Goal: Task Accomplishment & Management: Manage account settings

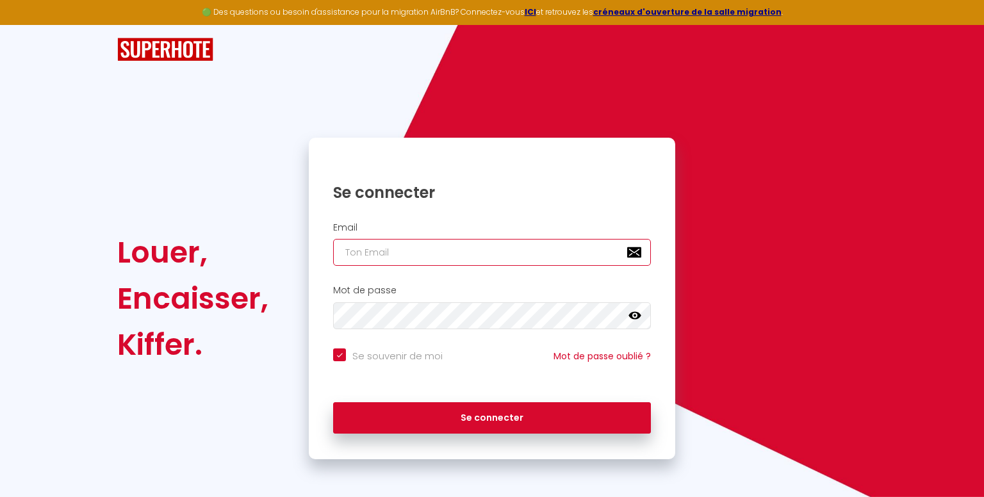
drag, startPoint x: 493, startPoint y: 242, endPoint x: 498, endPoint y: 239, distance: 6.6
click at [493, 242] on input "email" at bounding box center [492, 252] width 318 height 27
drag, startPoint x: 468, startPoint y: 238, endPoint x: 468, endPoint y: 261, distance: 22.4
click at [468, 238] on div "Email" at bounding box center [492, 244] width 350 height 44
click at [446, 252] on input "email" at bounding box center [492, 252] width 318 height 27
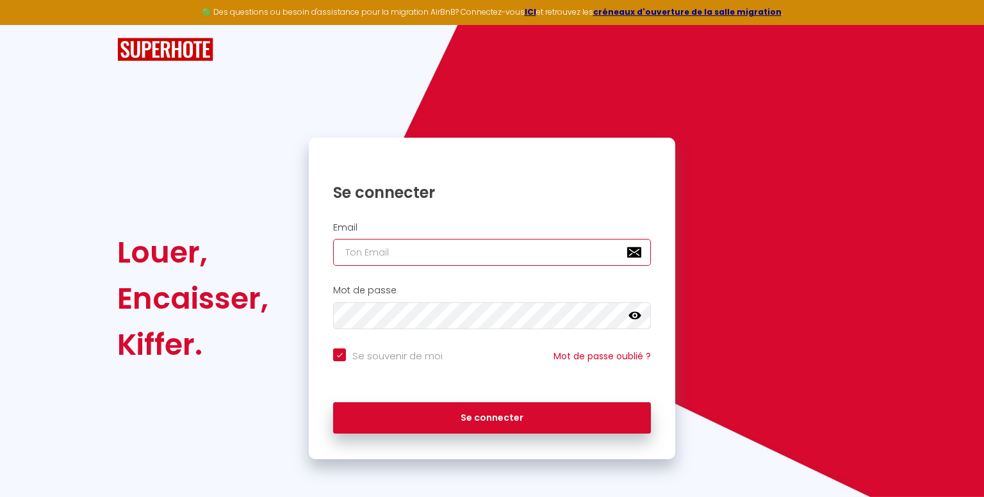
type input "c"
checkbox input "true"
type input "co"
checkbox input "true"
type input "con"
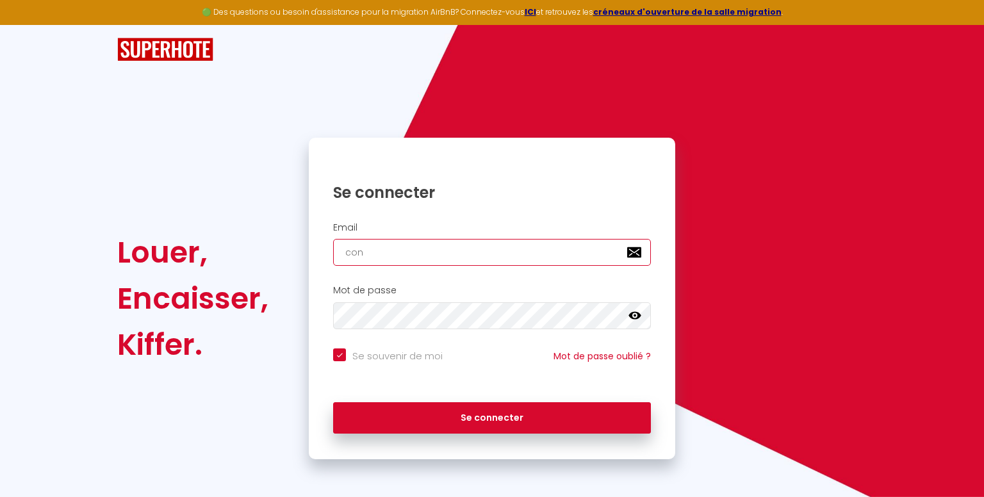
checkbox input "true"
type input "cont"
checkbox input "true"
type input "conta"
checkbox input "true"
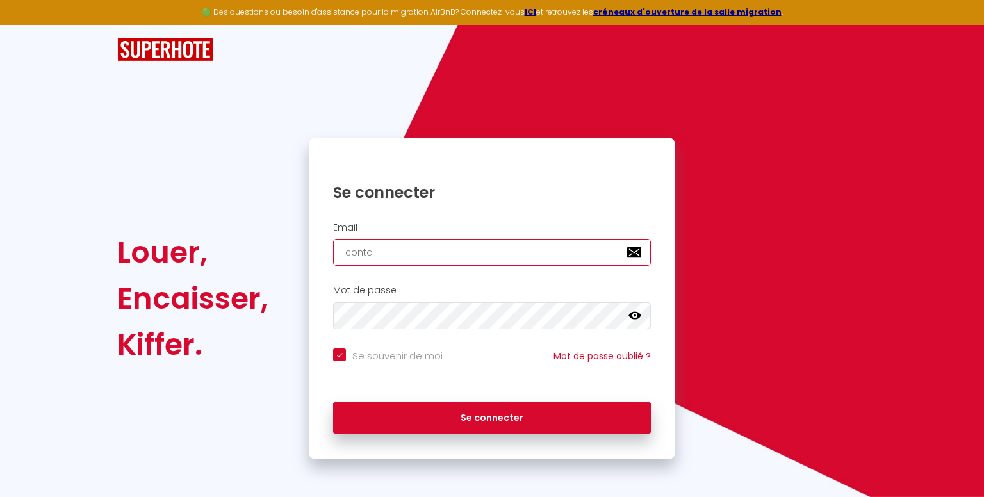
type input "contac"
checkbox input "true"
type input "contact"
checkbox input "true"
type input "contacts"
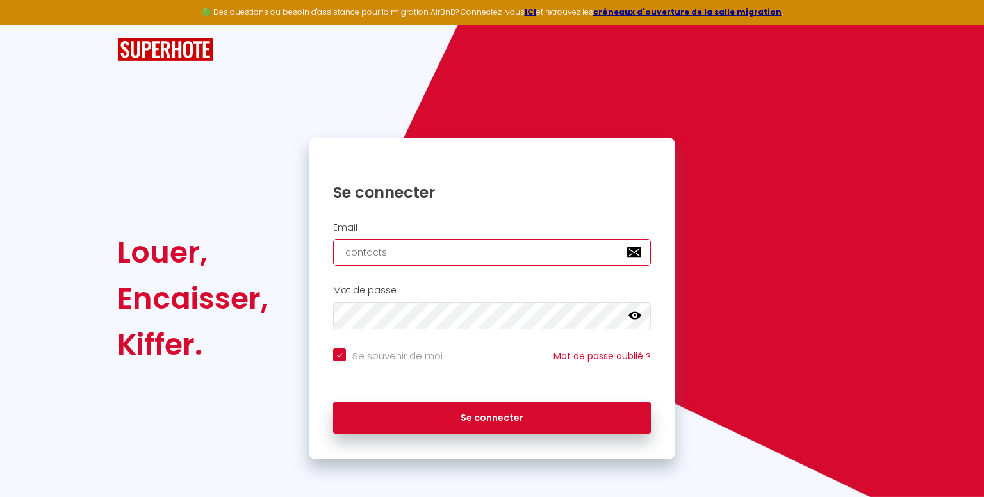
checkbox input "true"
type input "contactst"
checkbox input "true"
type input "contactstr"
checkbox input "true"
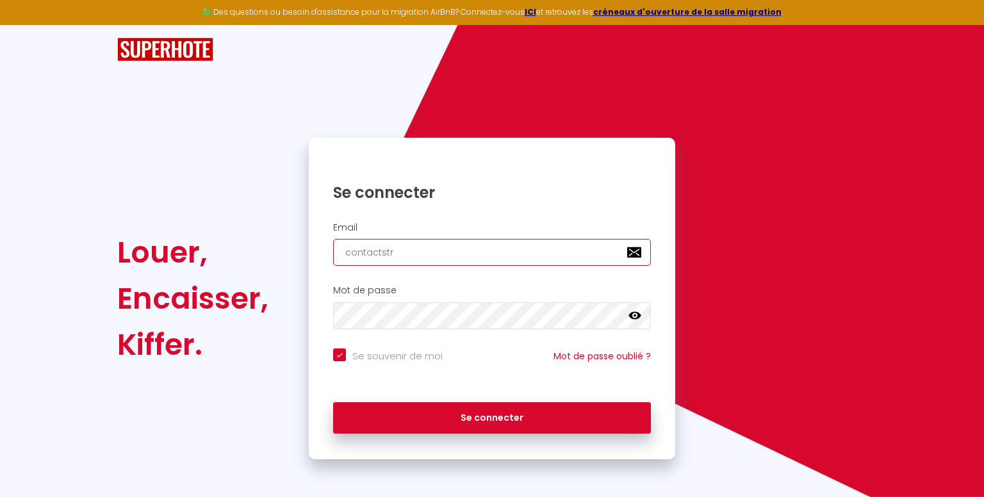
type input "contactstra"
checkbox input "true"
type input "contactstras"
checkbox input "true"
type input "contactstrasc"
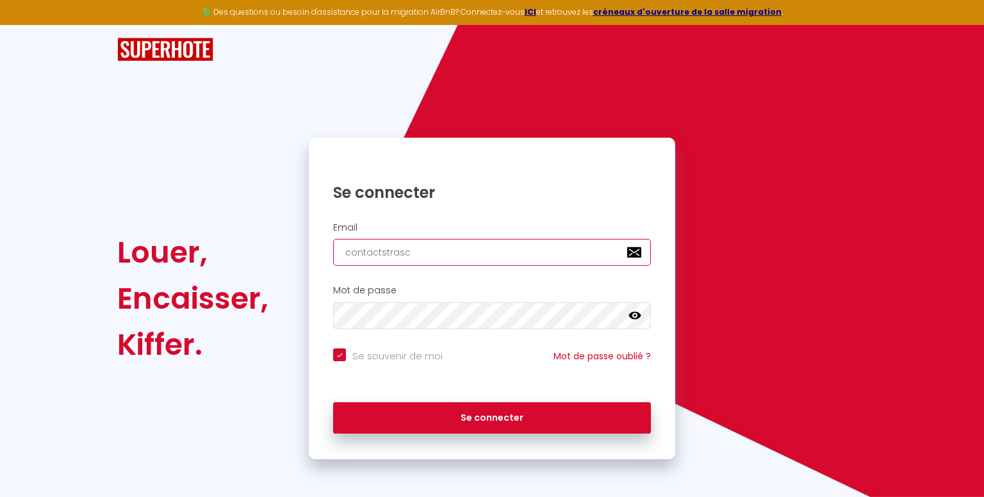
checkbox input "true"
type input "contactstrasco"
checkbox input "true"
type input "contactstrascon"
checkbox input "true"
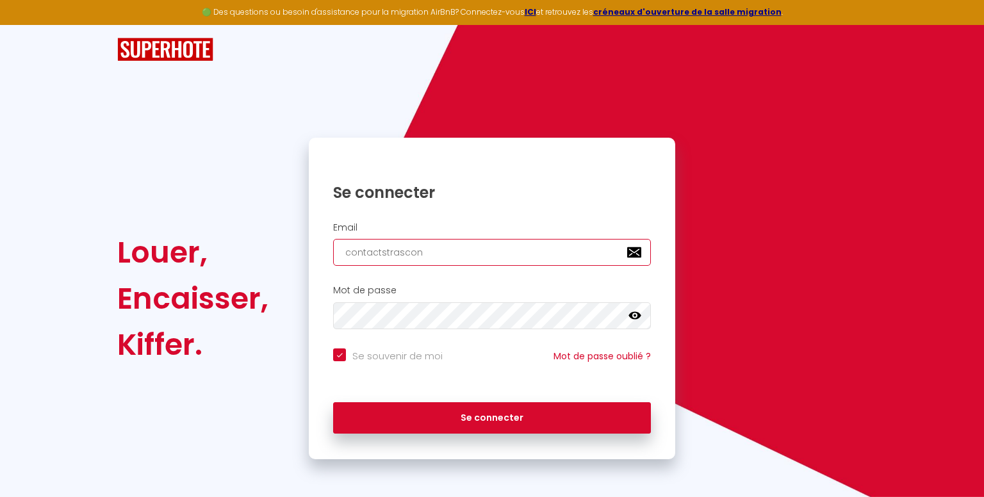
type input "contactstrasconc"
checkbox input "true"
type input "contactstrasconce"
checkbox input "true"
type input "contactstrasconc"
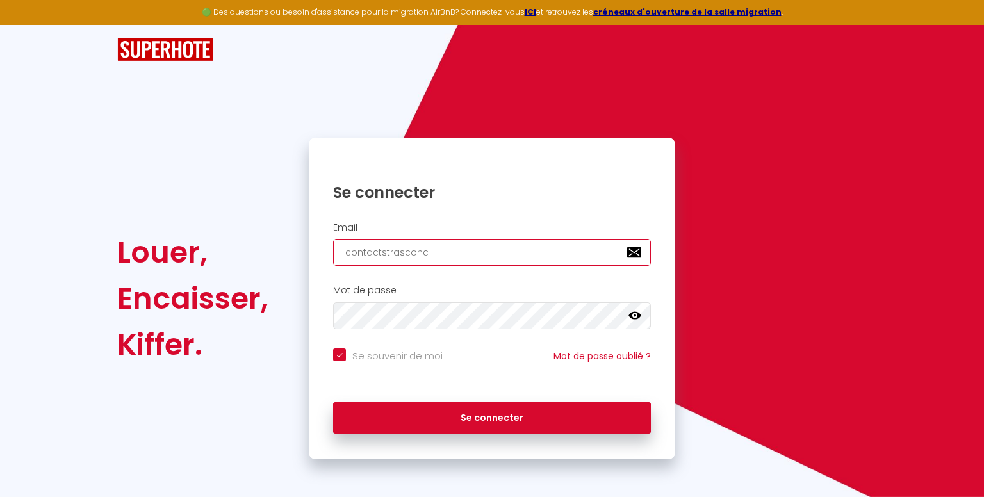
checkbox input "true"
type input "contactstrascon"
checkbox input "true"
type input "contactstrasco"
checkbox input "true"
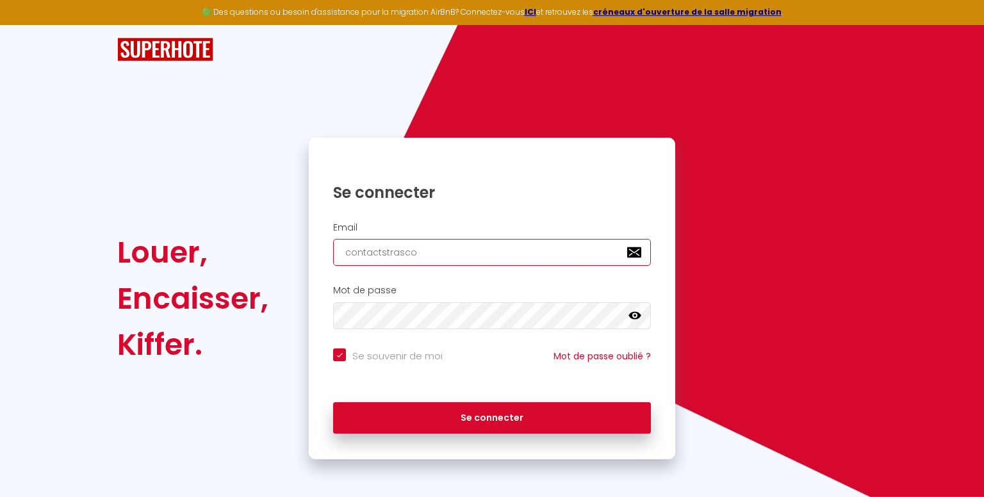
type input "contactstrasc"
checkbox input "true"
type input "contactstras"
checkbox input "true"
type input "contactstra"
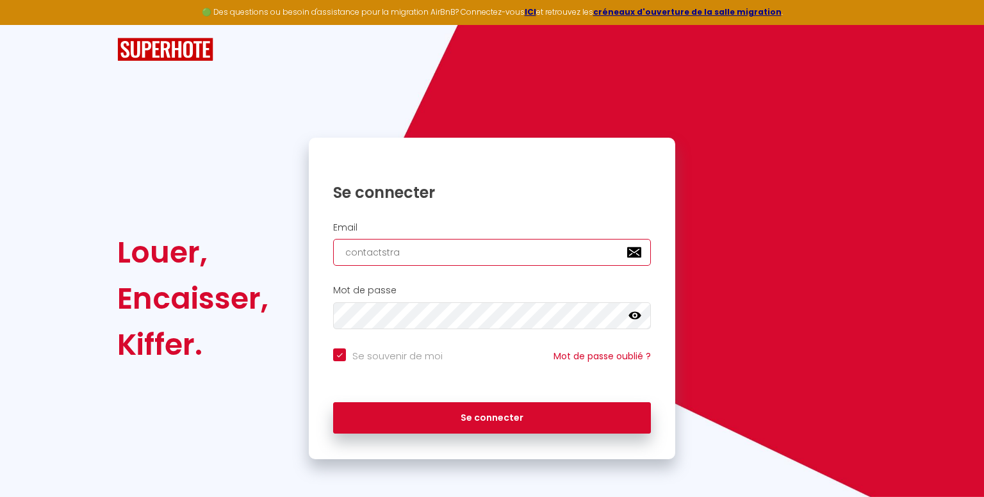
checkbox input "true"
type input "contactstr"
checkbox input "true"
type input "contactst"
checkbox input "true"
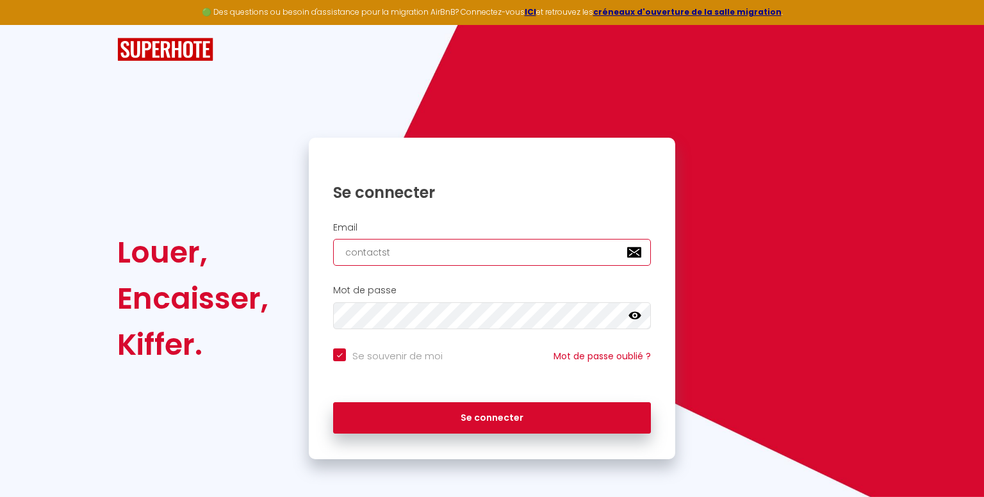
type input "contacts"
checkbox input "true"
type input "contact"
checkbox input "true"
type input "contact@"
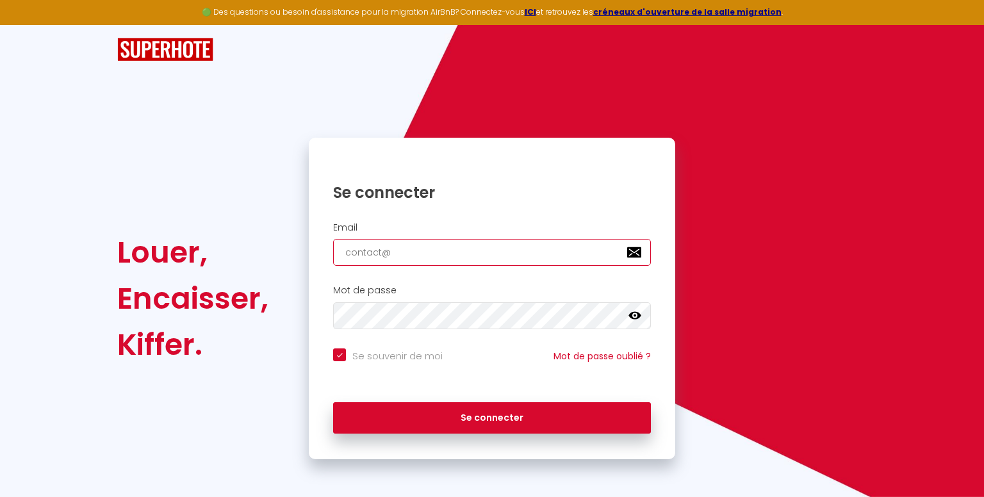
checkbox input "true"
type input "contact@s"
checkbox input "true"
type input "contact@st"
checkbox input "true"
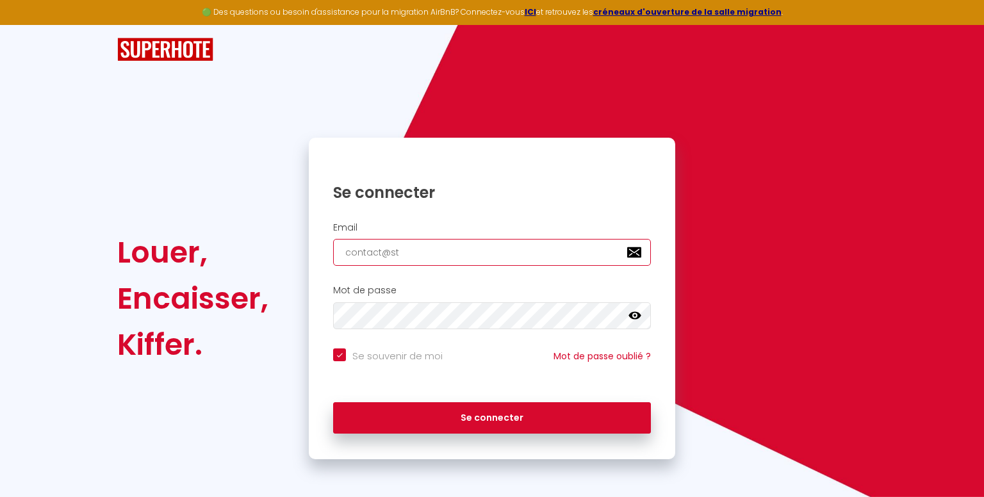
type input "contact@str"
checkbox input "true"
type input "contact@stra"
checkbox input "true"
type input "contact@stras"
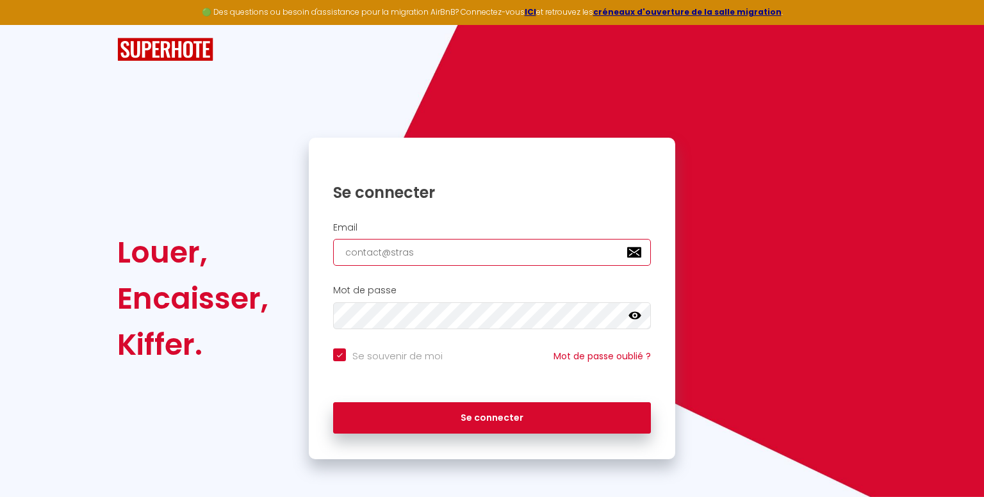
checkbox input "true"
type input "contact@strasc"
checkbox input "true"
type input "contact@strasco"
checkbox input "true"
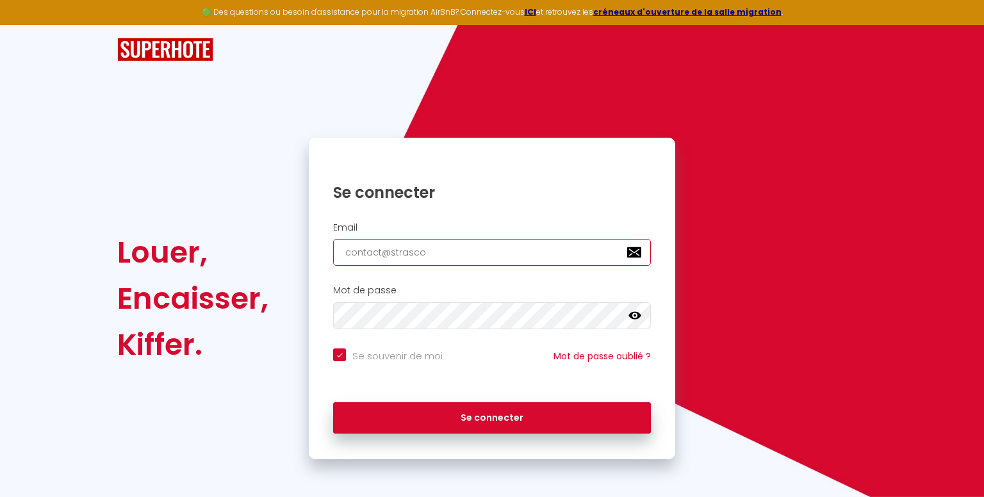
type input "contact@strascon"
checkbox input "true"
type input "contact@strasconc"
checkbox input "true"
type input "contact@strasconci"
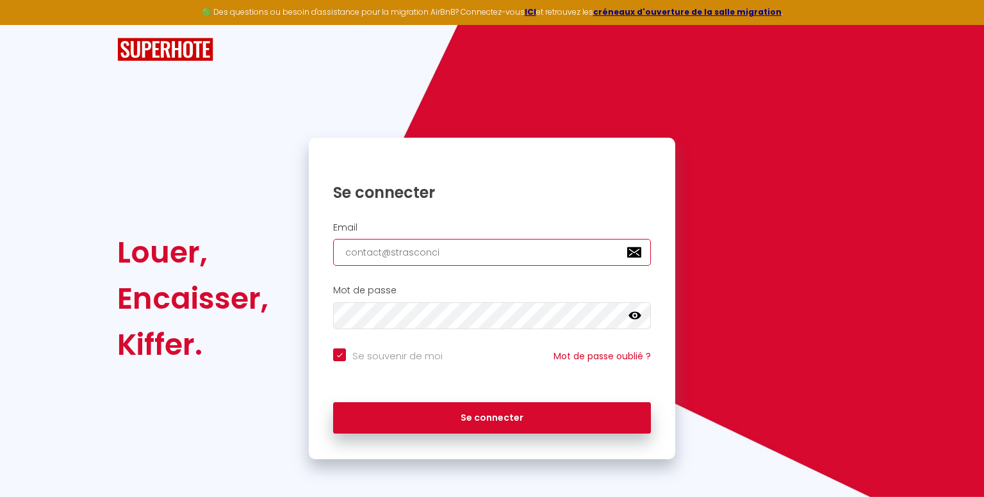
checkbox input "true"
type input "contact@strasconcie"
checkbox input "true"
type input "contact@strasconcier"
checkbox input "true"
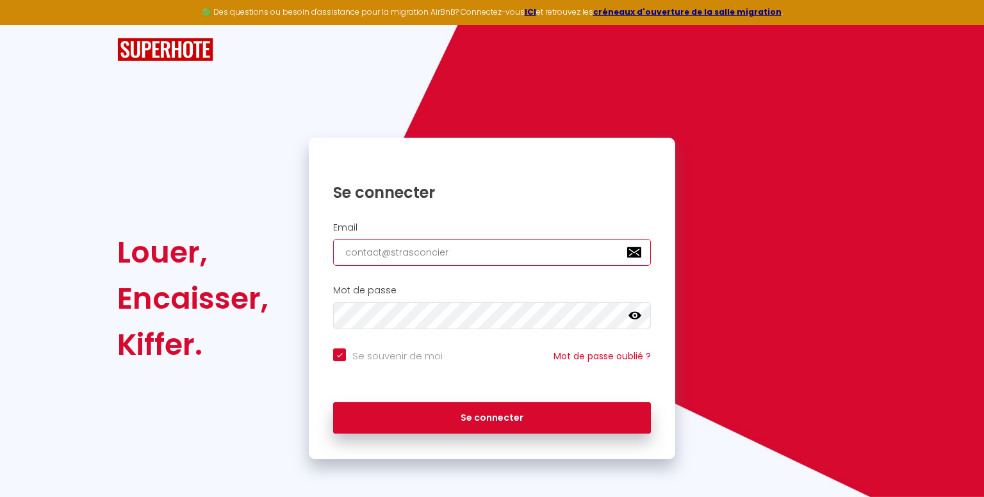
type input "contact@strasconcierg"
checkbox input "true"
type input "contact@strasconcierge"
checkbox input "true"
type input "contact@strasconcierger"
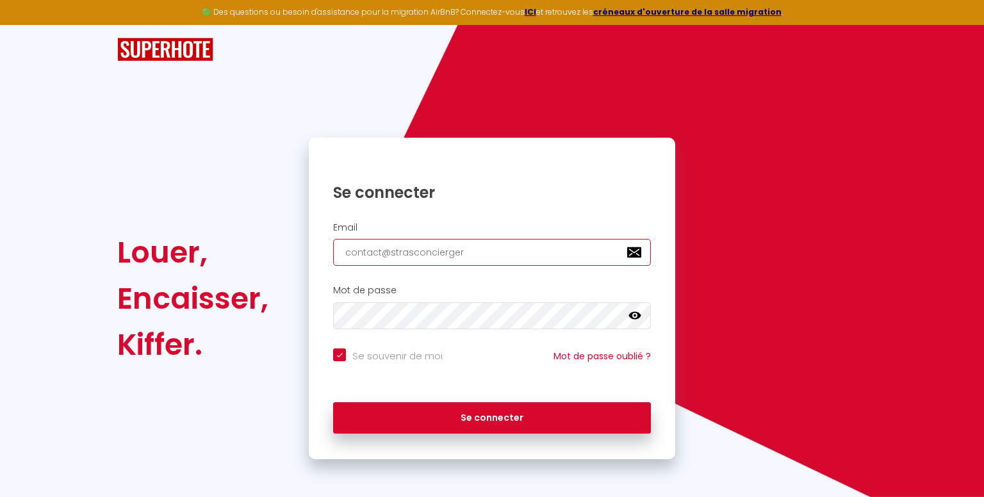
checkbox input "true"
type input "contact@strasconciergeri"
checkbox input "true"
type input "contact@strasconciergerie"
checkbox input "true"
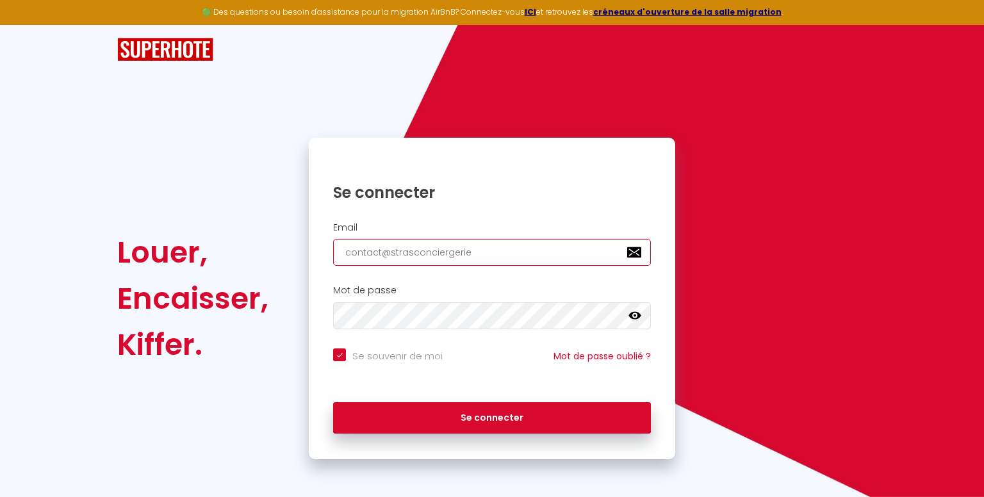
type input "contact@strasconciergerie."
checkbox input "true"
type input "contact@strasconciergerie.f"
checkbox input "true"
type input "[EMAIL_ADDRESS][DOMAIN_NAME]"
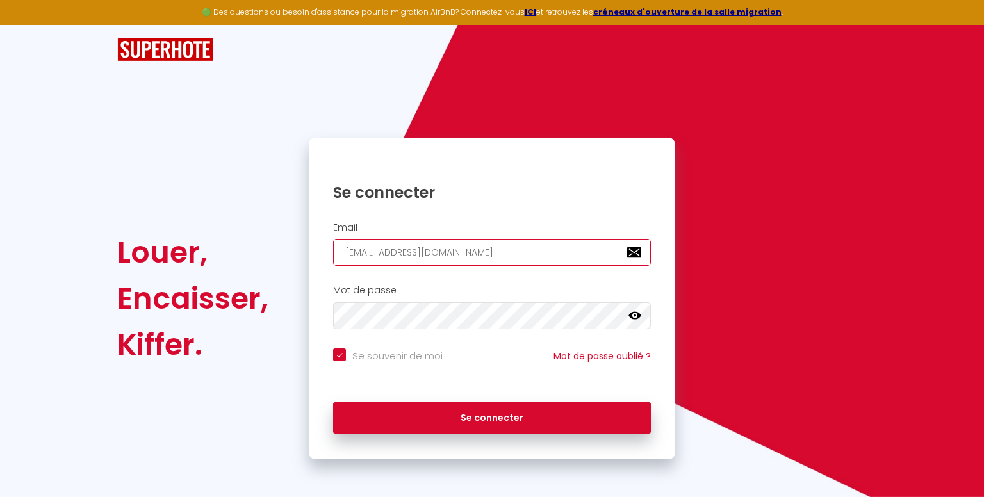
checkbox input "true"
type input "[EMAIL_ADDRESS][DOMAIN_NAME]"
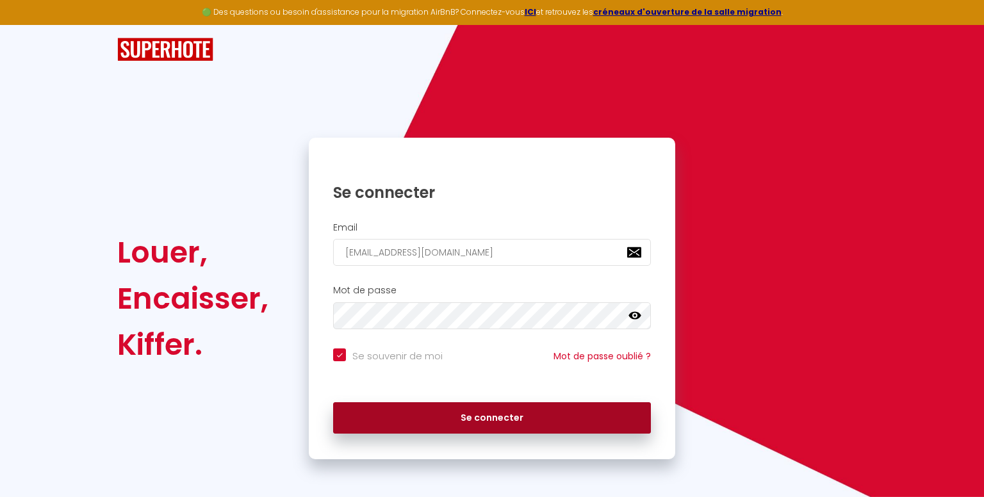
click at [574, 416] on button "Se connecter" at bounding box center [492, 418] width 318 height 32
checkbox input "true"
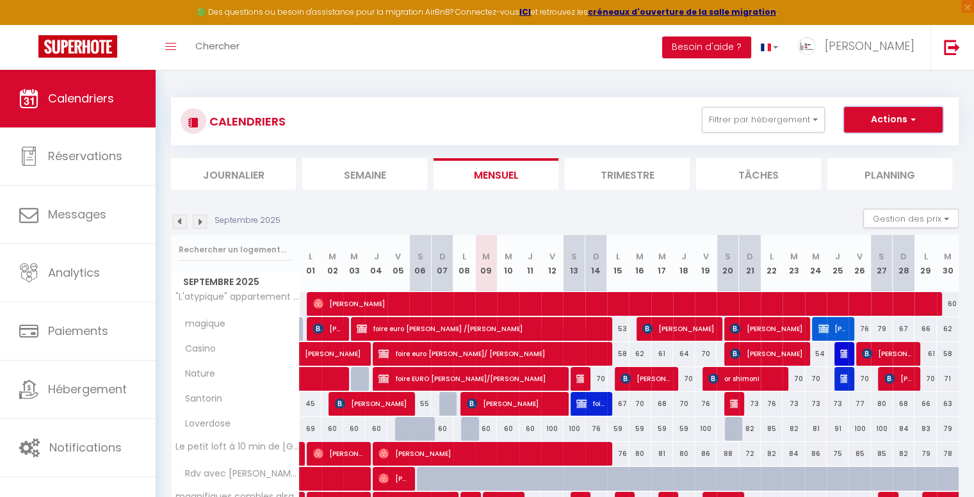
click at [910, 127] on button "Actions" at bounding box center [893, 120] width 99 height 26
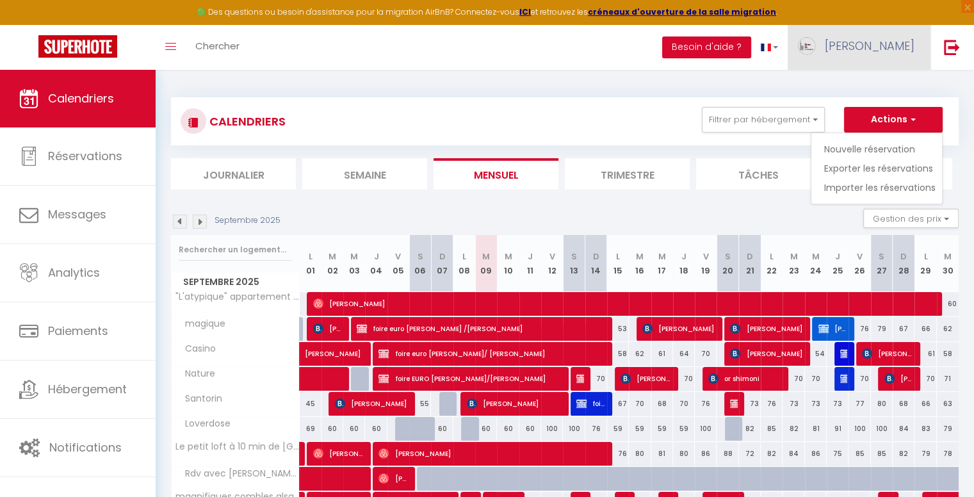
click at [887, 52] on span "[PERSON_NAME]" at bounding box center [870, 46] width 90 height 16
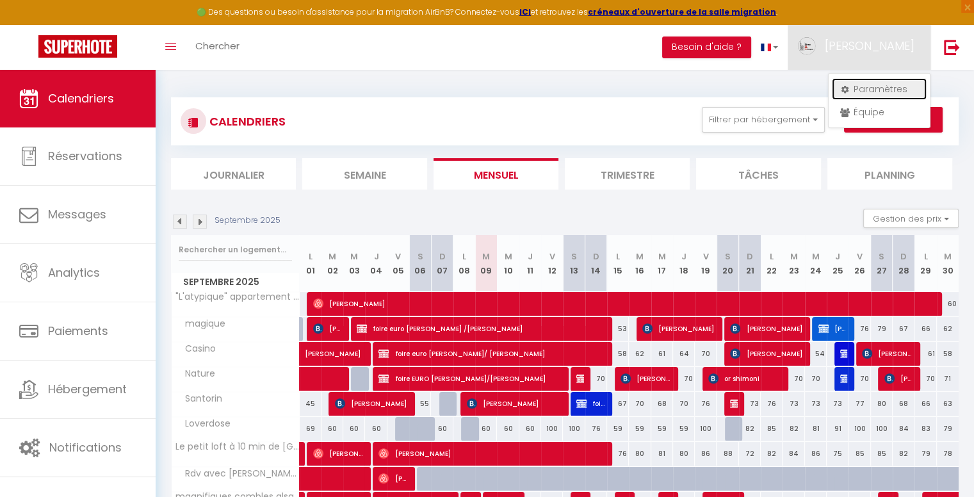
click at [887, 90] on link "Paramètres" at bounding box center [879, 89] width 95 height 22
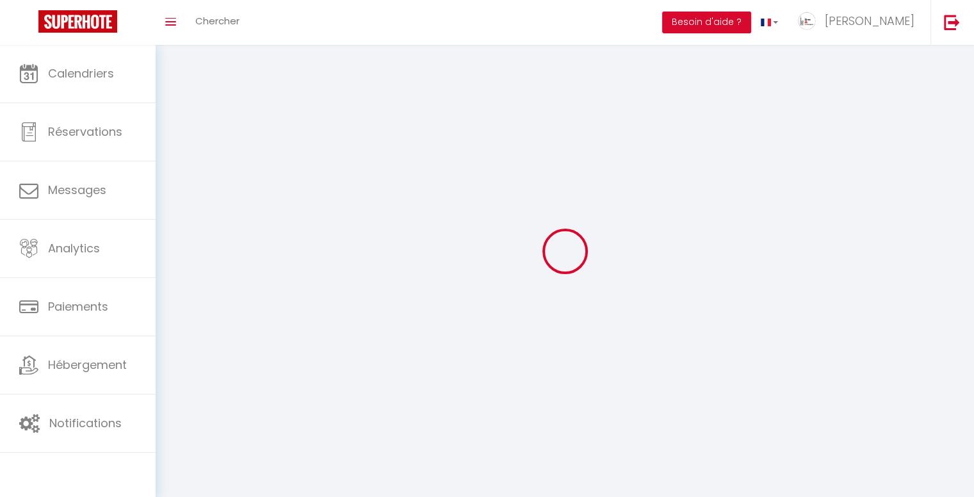
select select "28"
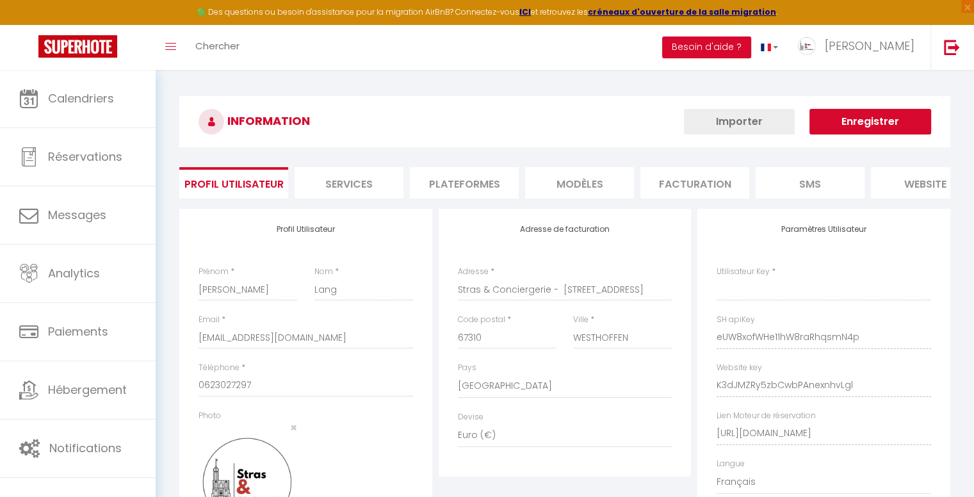
select select "fr"
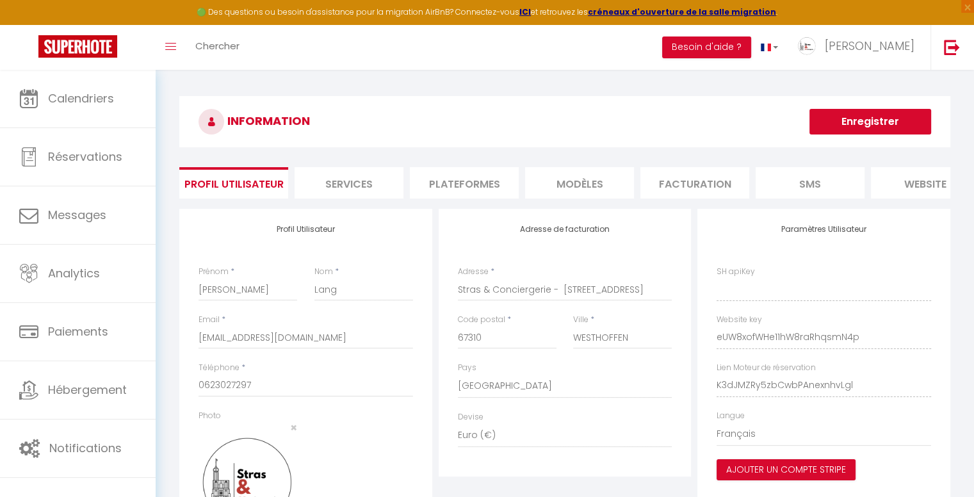
type input "eUW8xofWHe11hW8raRhqsmN4p"
type input "K3dJMZRy5zbCwbPAnexnhvLgl"
type input "[URL][DOMAIN_NAME]"
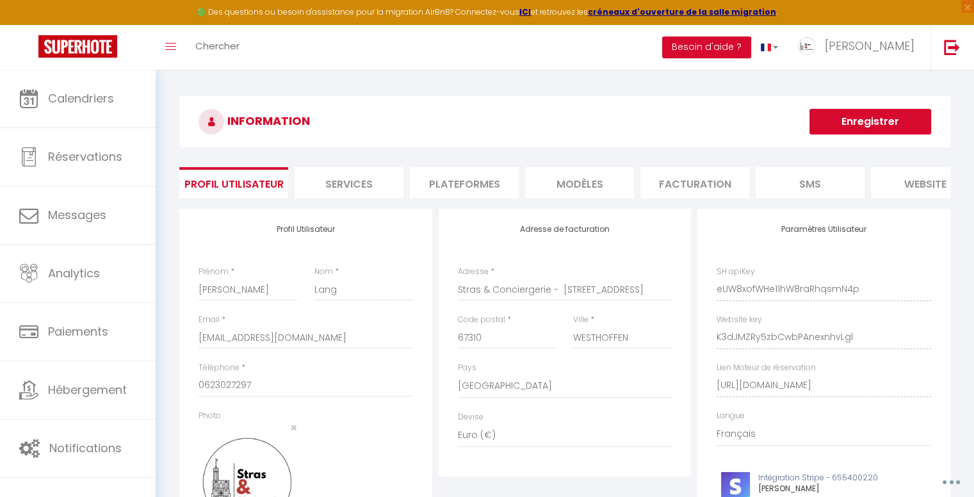
click at [448, 188] on li "Plateformes" at bounding box center [464, 182] width 109 height 31
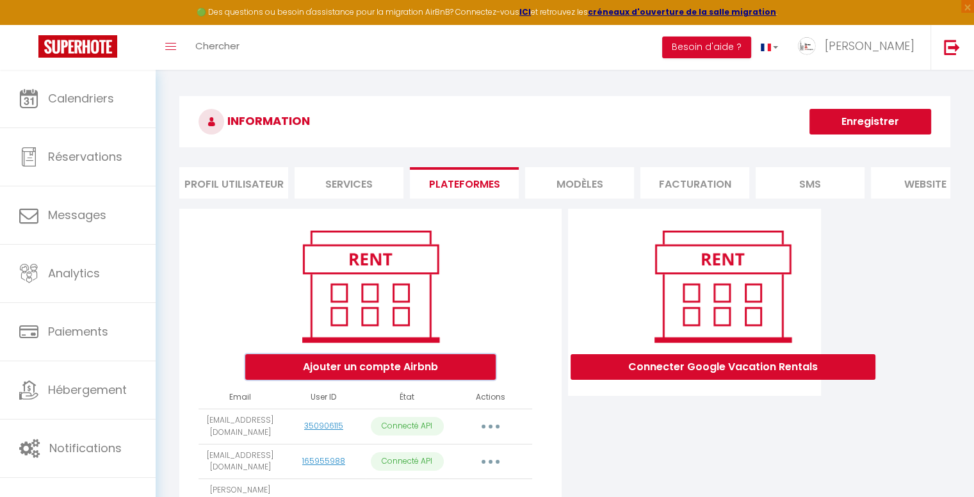
click at [408, 380] on button "Ajouter un compte Airbnb" at bounding box center [370, 367] width 251 height 26
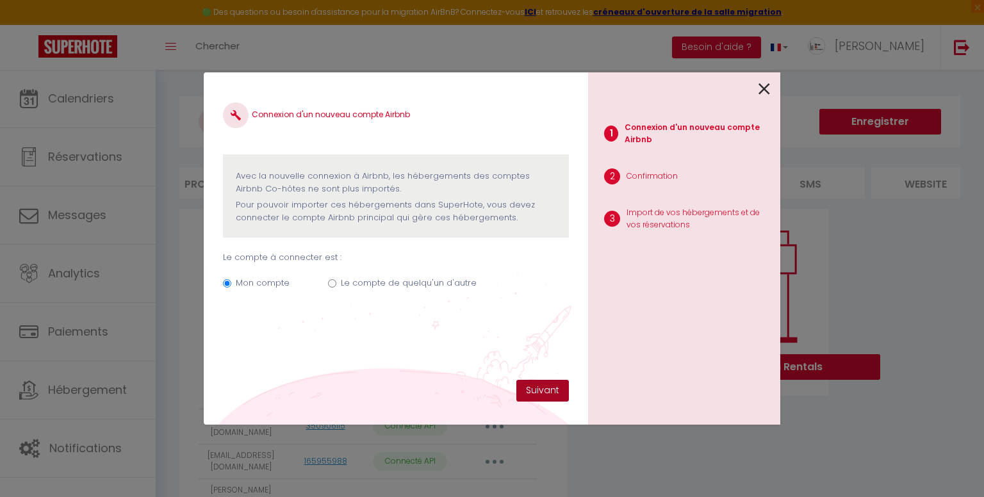
click at [532, 388] on button "Suivant" at bounding box center [542, 391] width 53 height 22
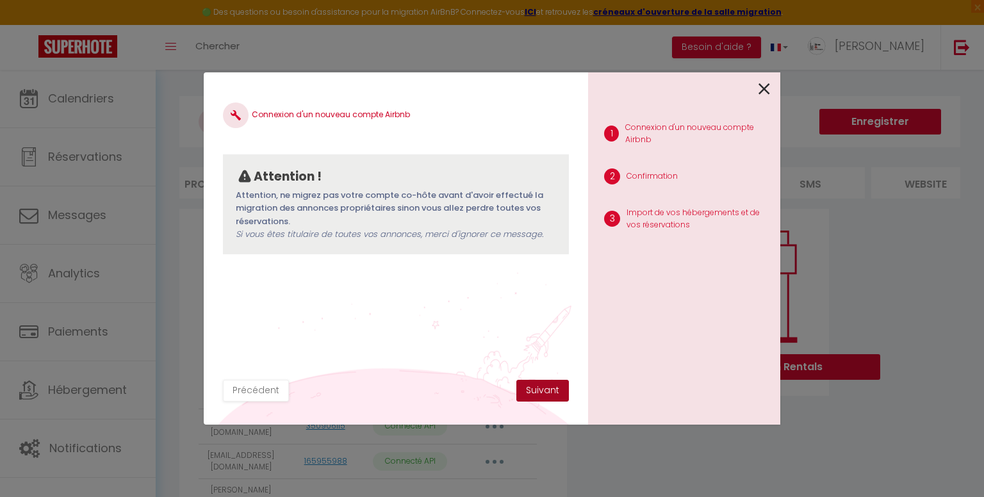
click at [525, 385] on button "Suivant" at bounding box center [542, 391] width 53 height 22
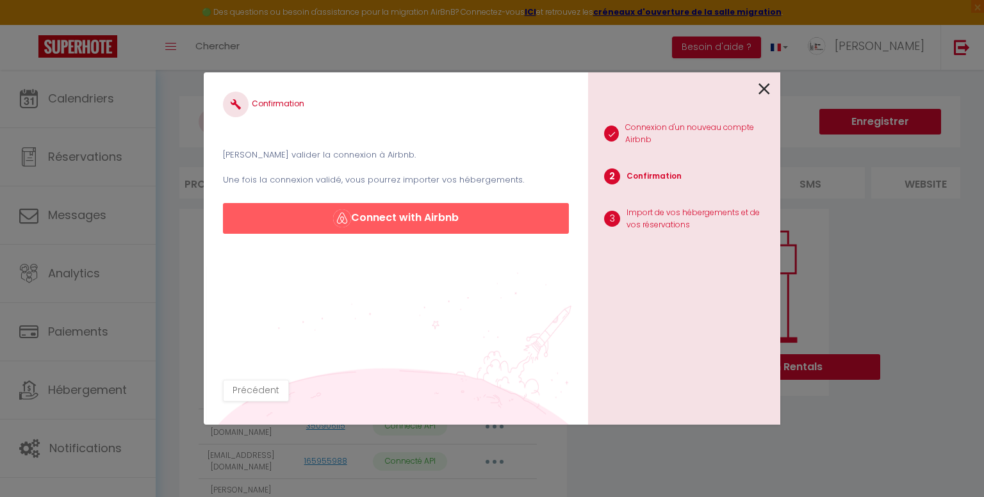
click at [762, 90] on icon at bounding box center [765, 88] width 12 height 19
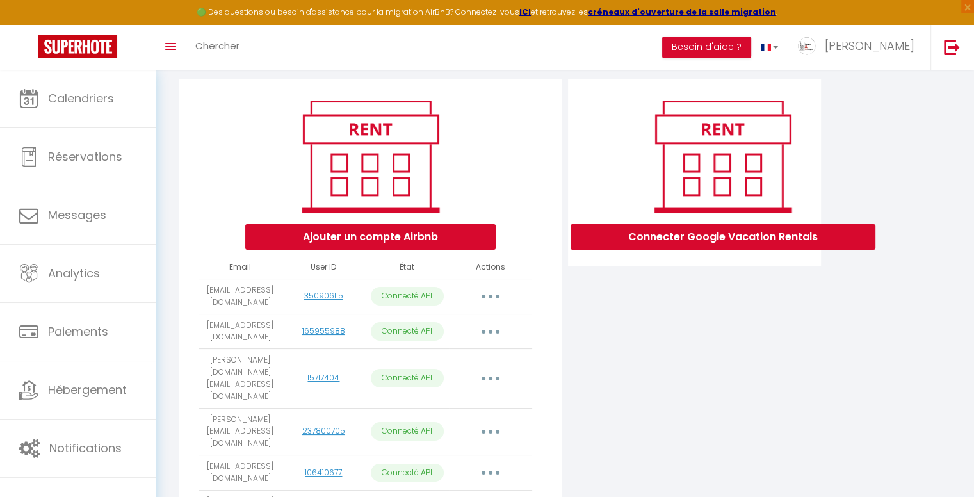
scroll to position [129, 0]
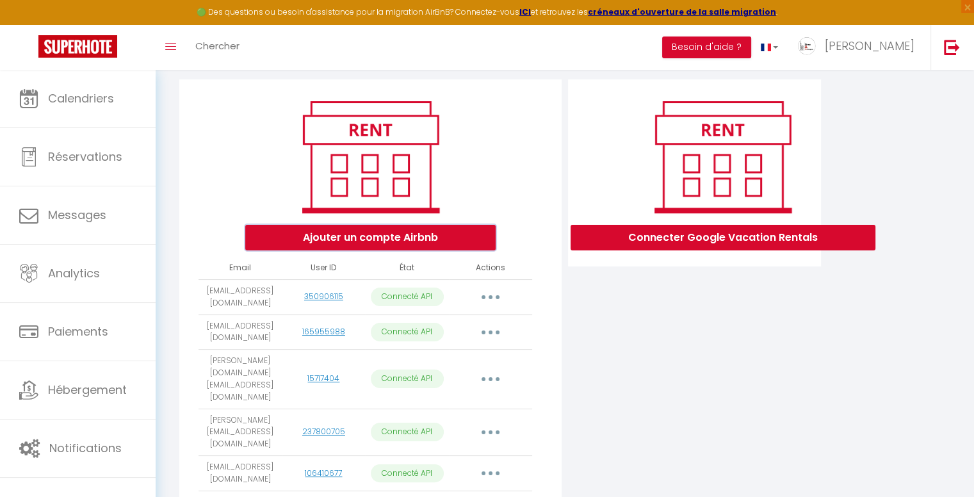
click at [433, 249] on button "Ajouter un compte Airbnb" at bounding box center [370, 238] width 251 height 26
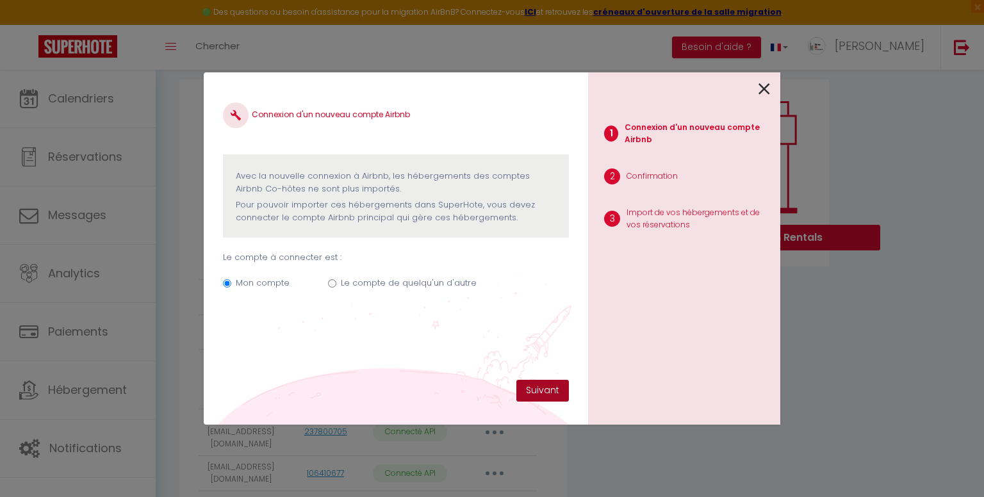
click at [534, 388] on button "Suivant" at bounding box center [542, 391] width 53 height 22
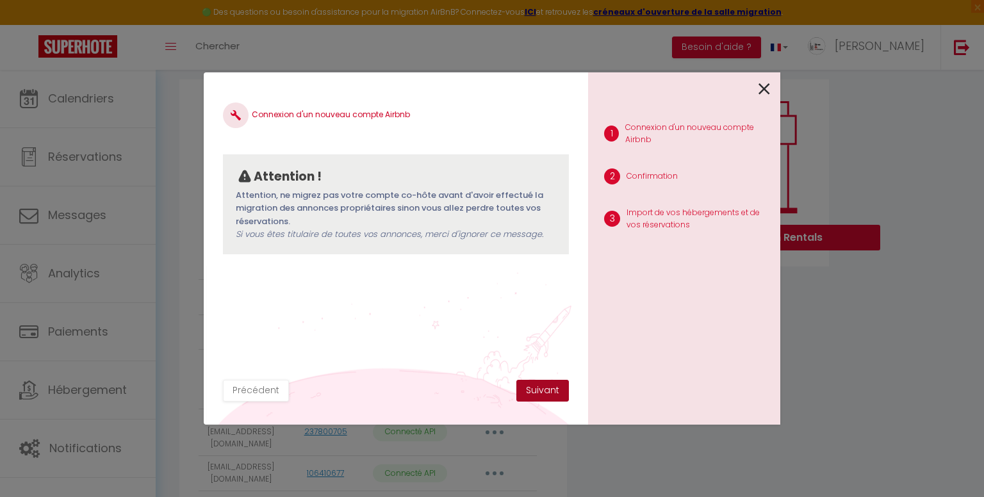
click at [544, 391] on button "Suivant" at bounding box center [542, 391] width 53 height 22
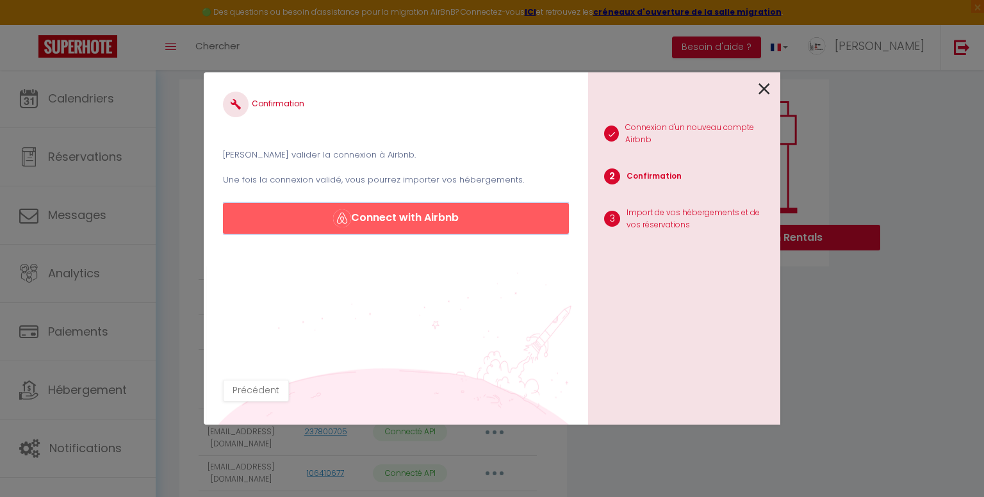
click at [469, 224] on button "Connect with Airbnb" at bounding box center [396, 218] width 346 height 31
click at [769, 88] on icon at bounding box center [765, 88] width 12 height 19
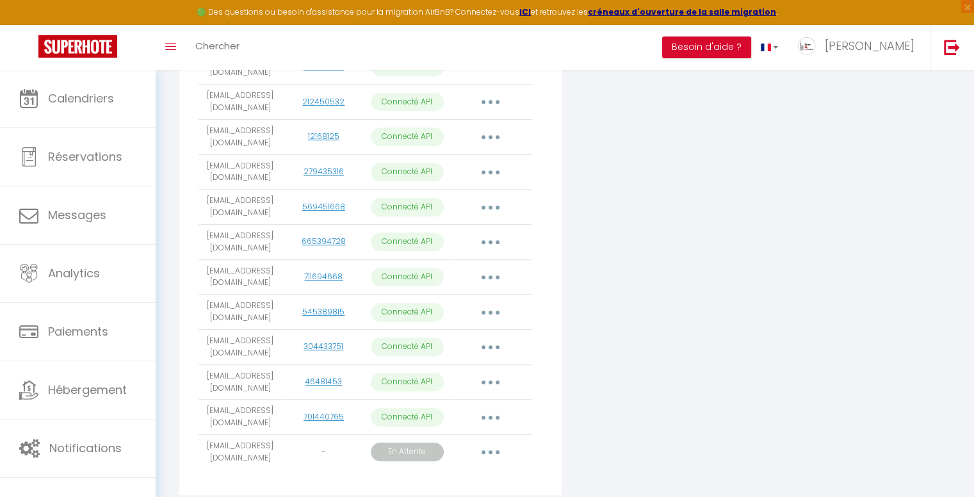
scroll to position [607, 0]
click at [497, 441] on button "button" at bounding box center [491, 451] width 36 height 21
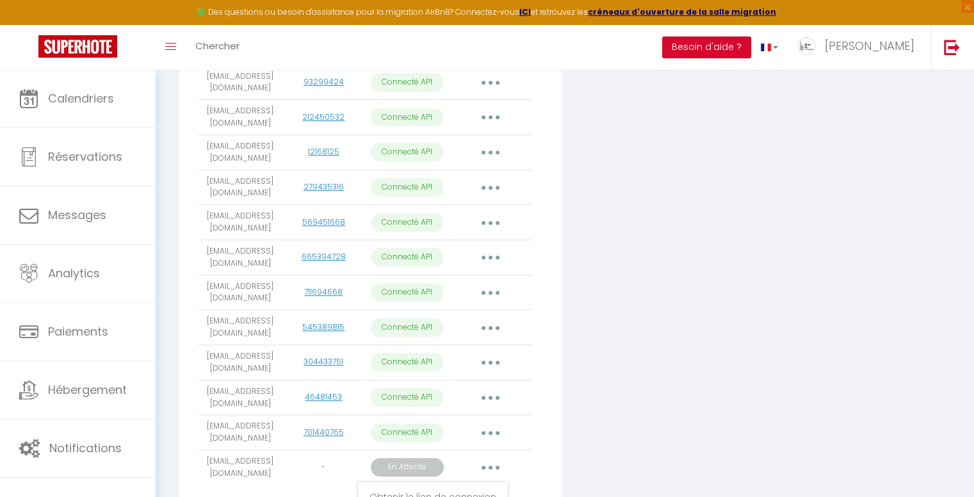
scroll to position [634, 0]
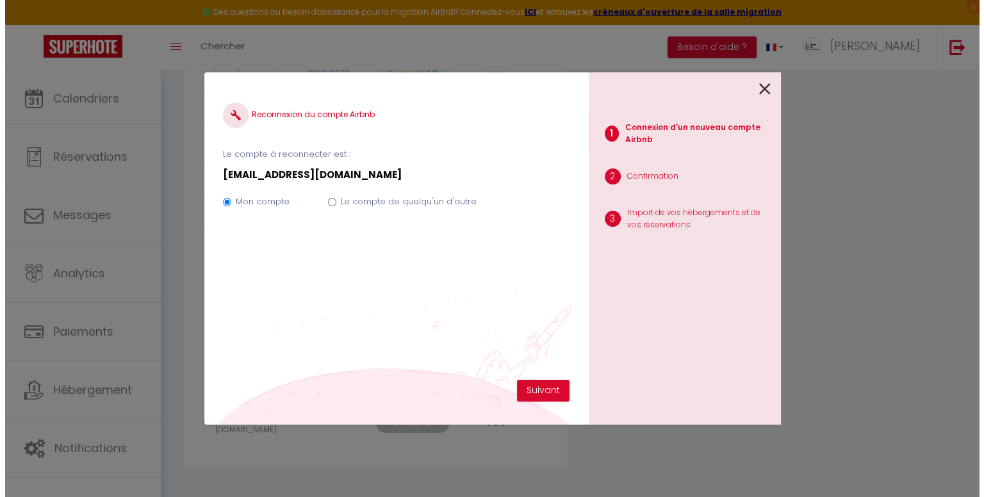
scroll to position [602, 0]
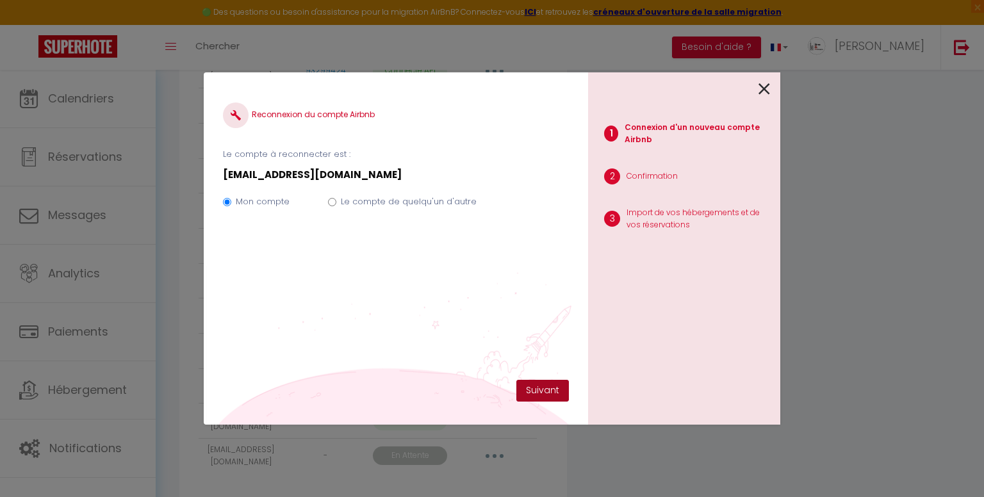
click at [540, 385] on button "Suivant" at bounding box center [542, 391] width 53 height 22
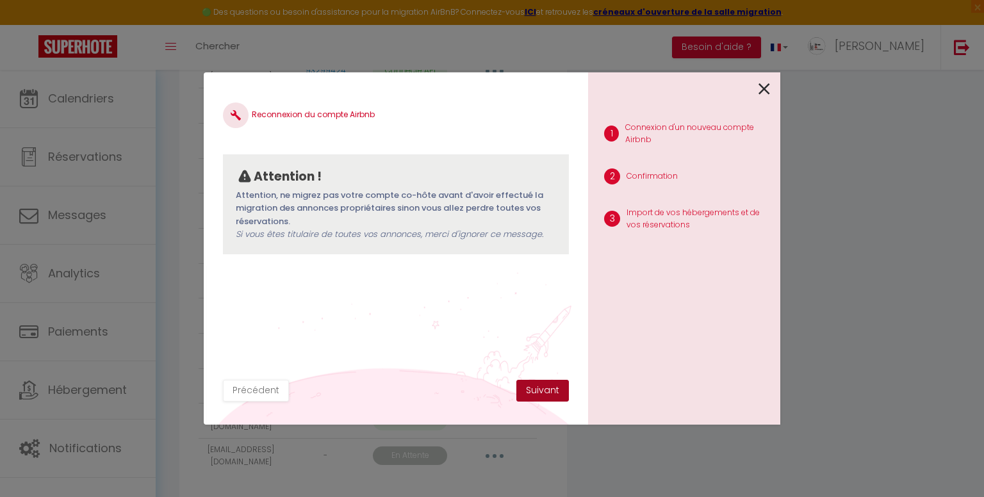
click at [542, 386] on button "Suivant" at bounding box center [542, 391] width 53 height 22
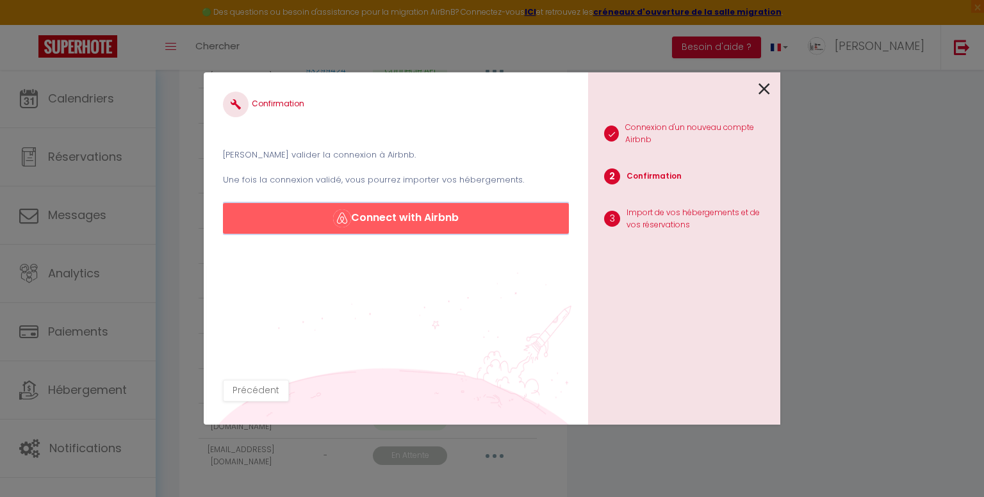
click at [478, 219] on button "Connect with Airbnb" at bounding box center [396, 218] width 346 height 31
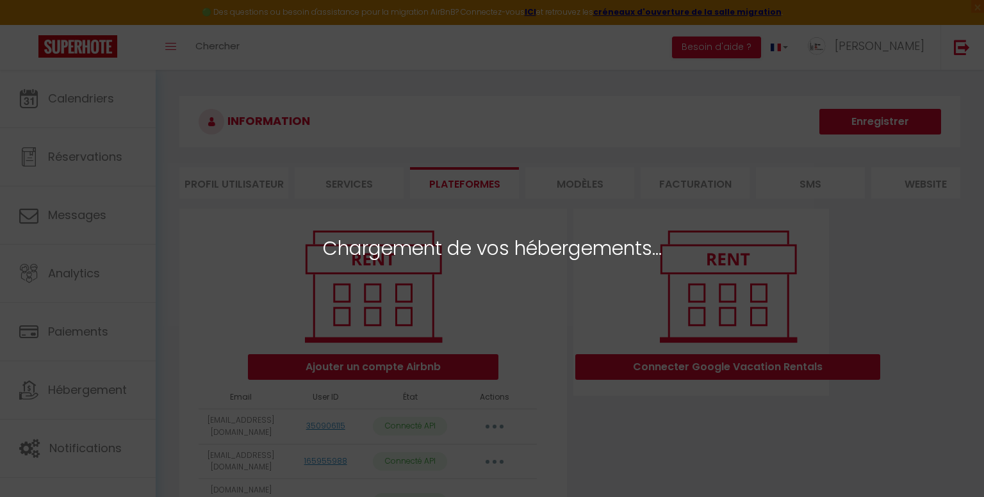
select select "21357"
select select
select select "54969"
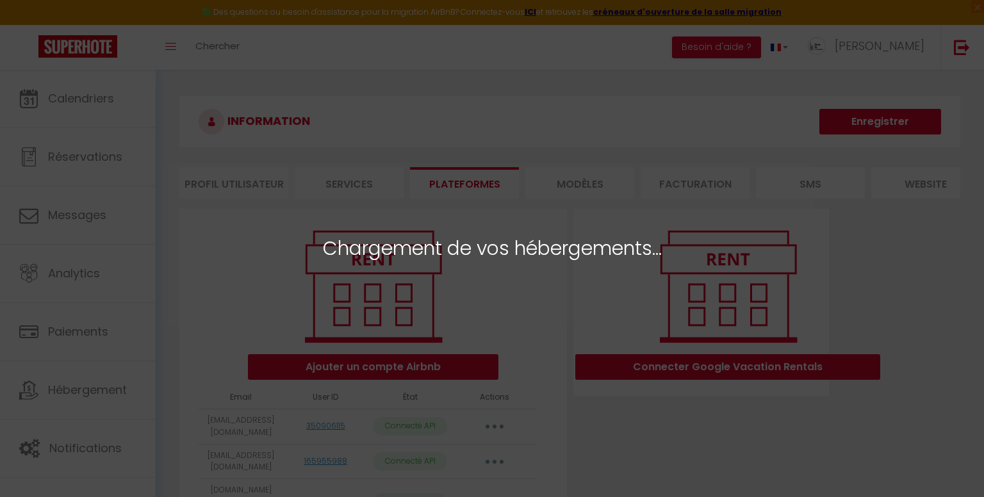
select select "39614"
select select "55428"
select select "49810"
select select "65694"
select select
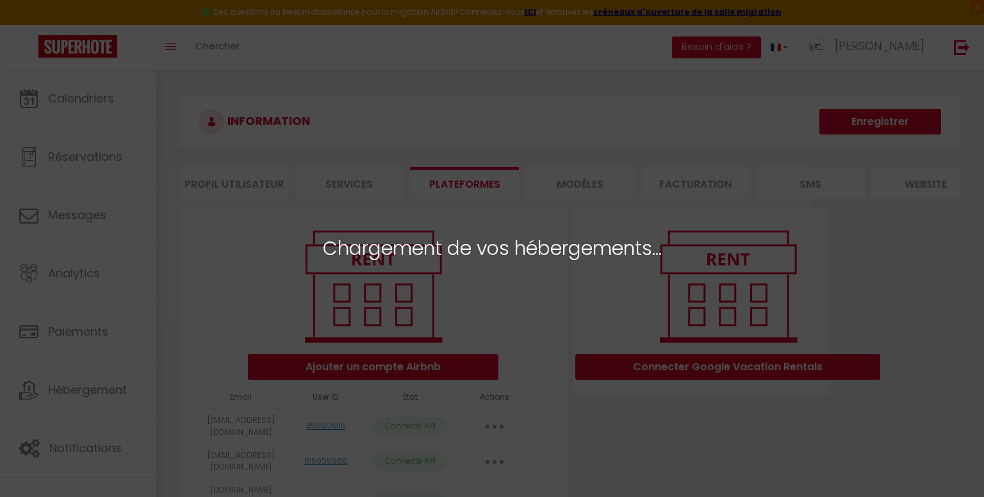
select select "63991"
select select "21074"
select select "53567"
select select "21073"
select select "50021"
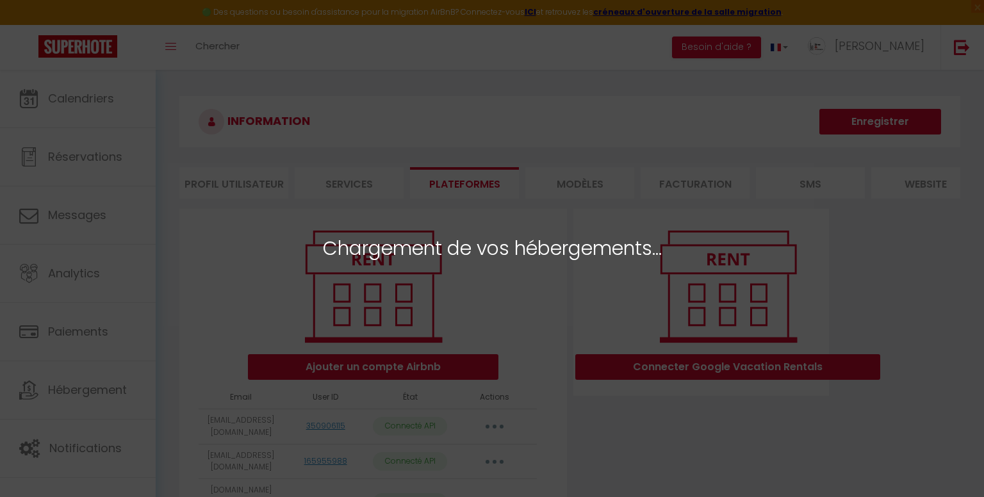
select select "52849"
select select "67410"
select select "27787"
select select "27788"
select select "39181"
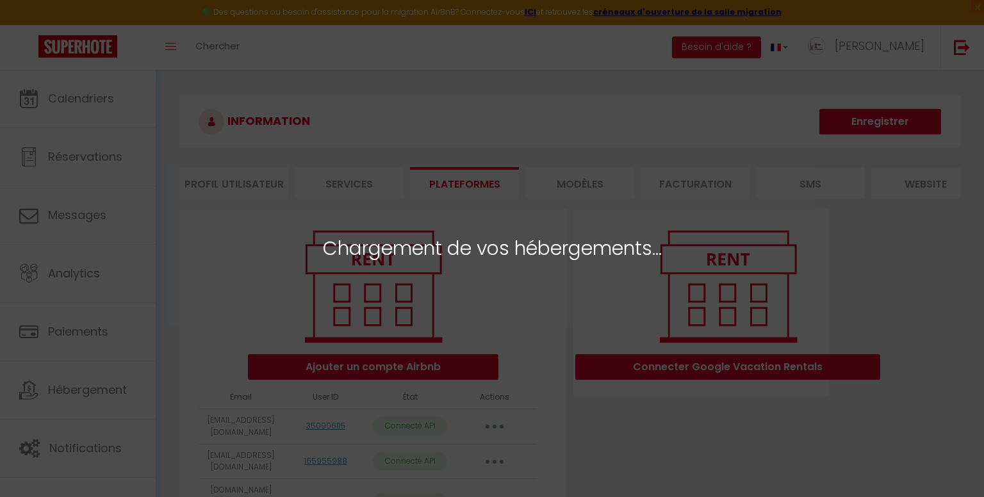
select select "39185"
select select "42913"
select select
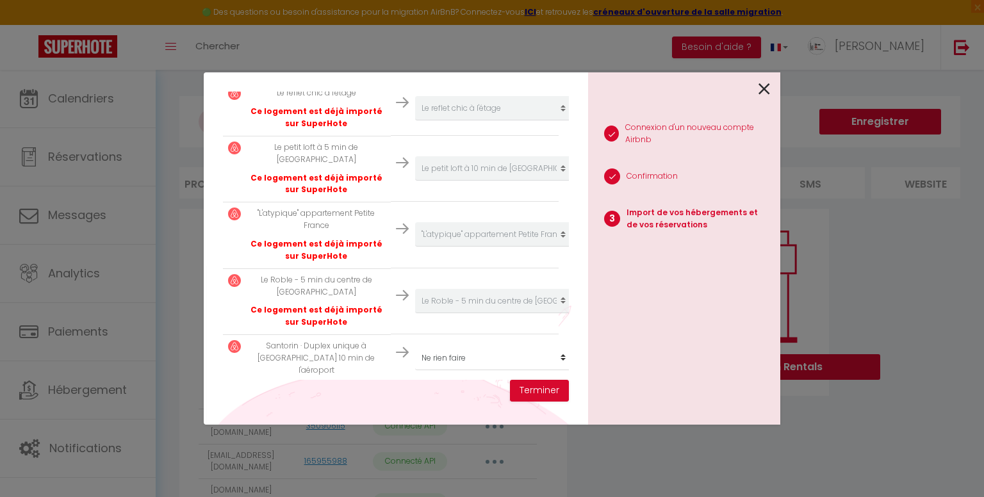
scroll to position [1369, 0]
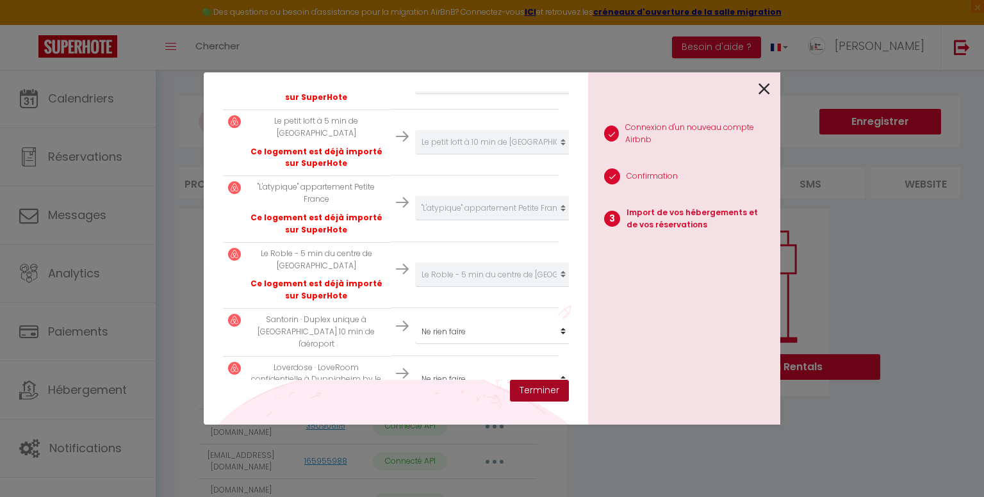
click at [546, 395] on button "Terminer" at bounding box center [539, 391] width 59 height 22
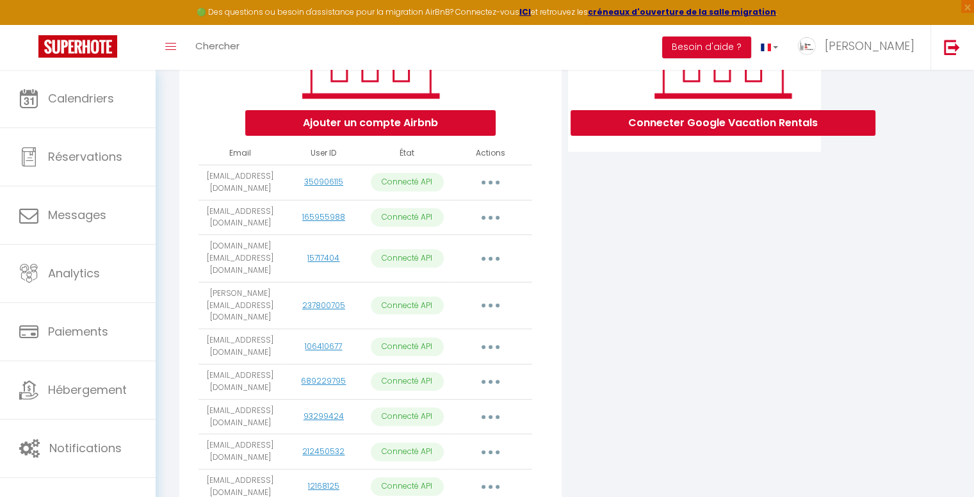
scroll to position [222, 0]
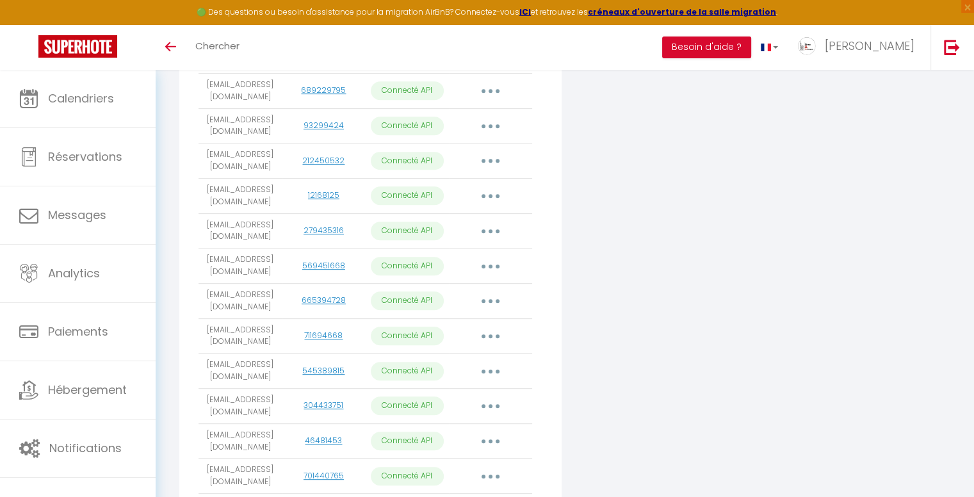
scroll to position [607, 0]
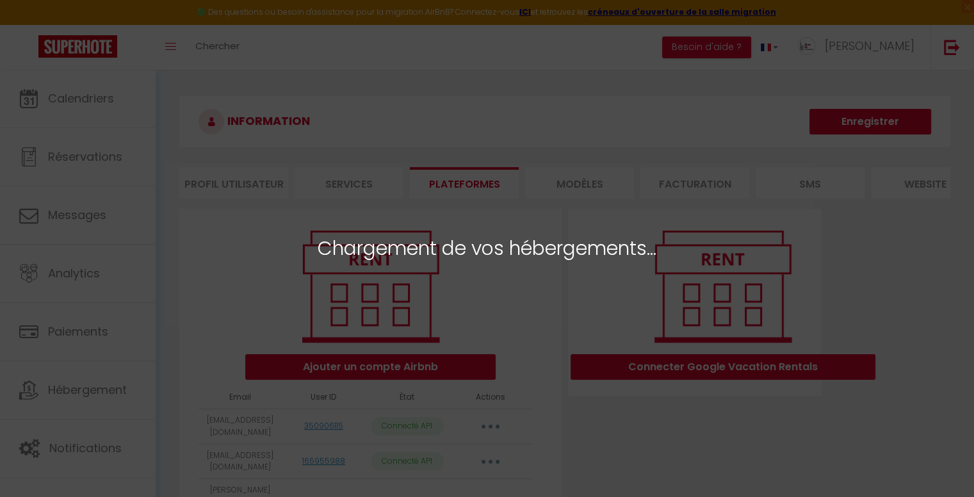
select select "21357"
select select
select select "54969"
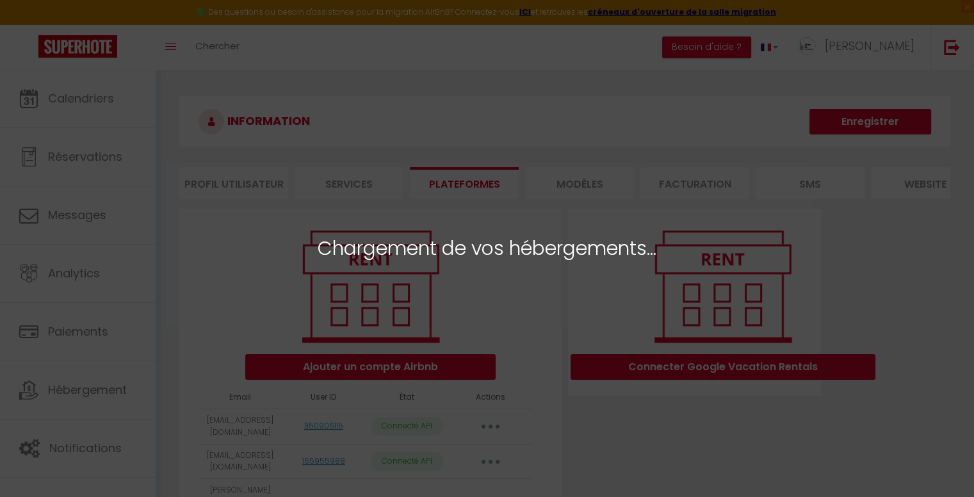
select select "39614"
select select "55428"
select select "49810"
select select "65694"
select select
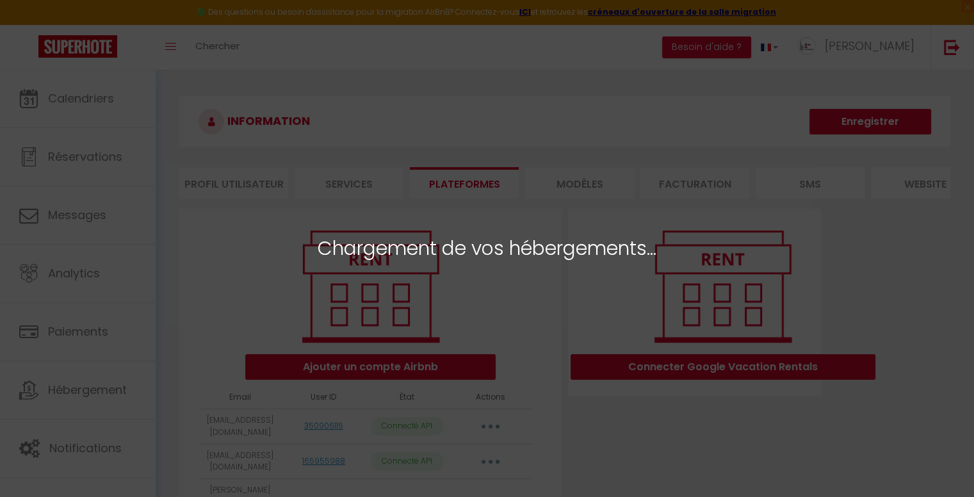
select select "63991"
select select "21074"
select select "53567"
select select "21073"
select select "50021"
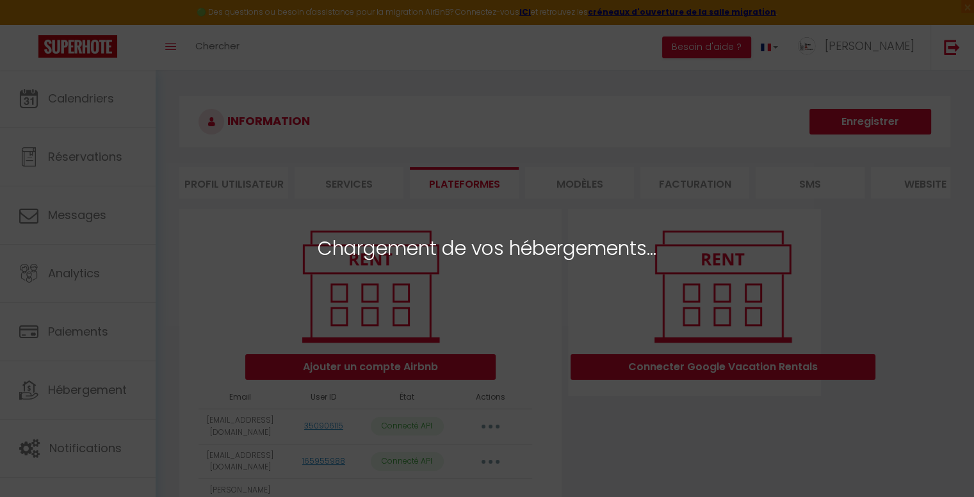
select select "52849"
select select "67410"
select select "27787"
select select "27788"
select select "39181"
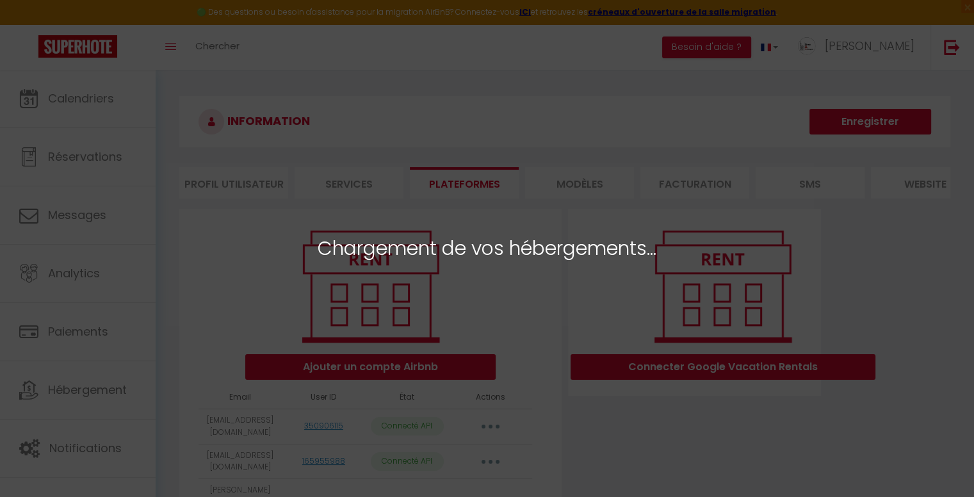
select select "39185"
select select "42913"
select select
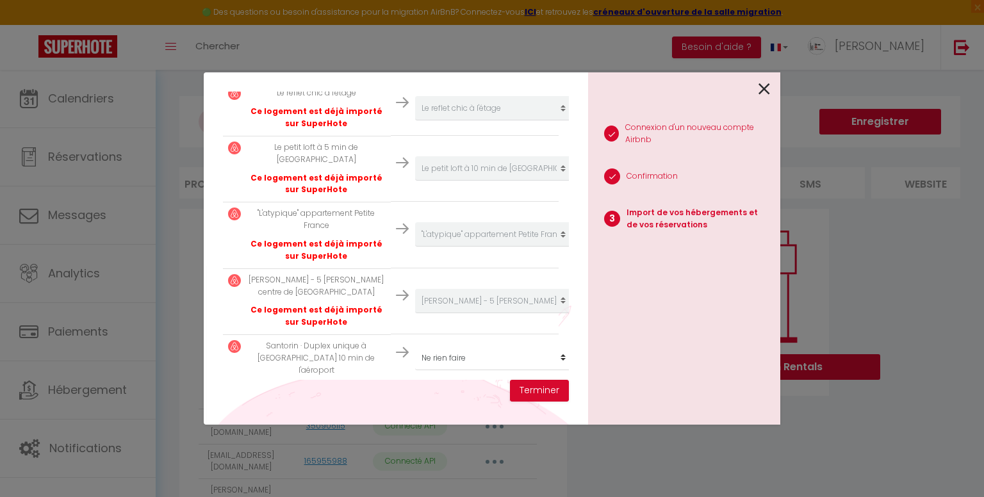
scroll to position [1369, 0]
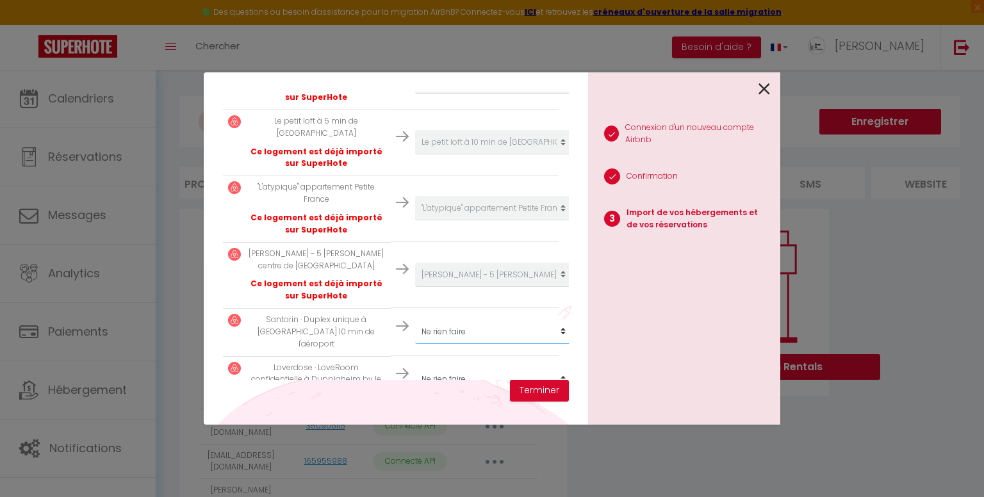
click at [557, 320] on select "Créer un nouvel hébergement Ne rien faire "L'atypique" appartement Petite Franc…" at bounding box center [494, 332] width 158 height 24
select select "71994"
click at [415, 320] on select "Créer un nouvel hébergement Ne rien faire "L'atypique" appartement Petite Franc…" at bounding box center [494, 332] width 158 height 24
click at [553, 367] on select "Créer un nouvel hébergement Ne rien faire "L'atypique" appartement Petite Franc…" at bounding box center [494, 379] width 158 height 24
select select "72039"
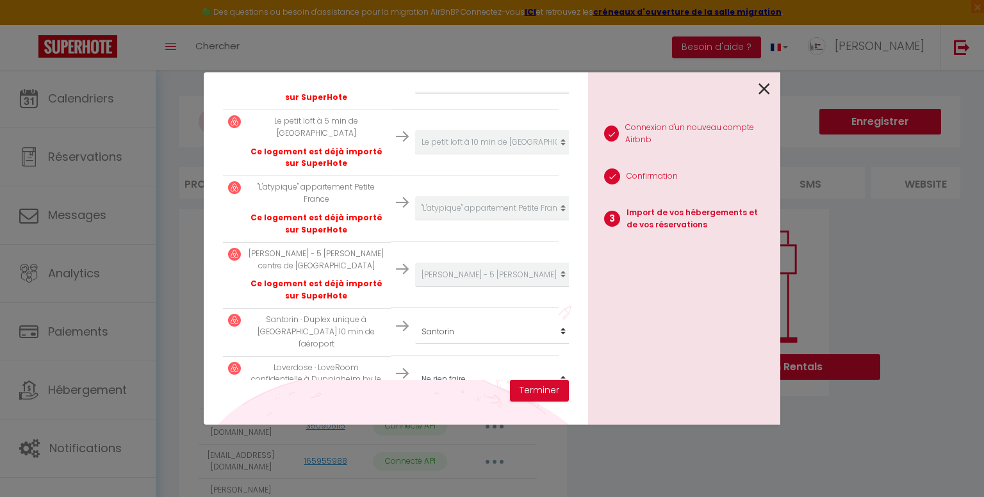
click at [415, 367] on select "Créer un nouvel hébergement Ne rien faire "L'atypique" appartement Petite Franc…" at bounding box center [494, 379] width 158 height 24
click at [543, 392] on button "Terminer" at bounding box center [539, 391] width 59 height 22
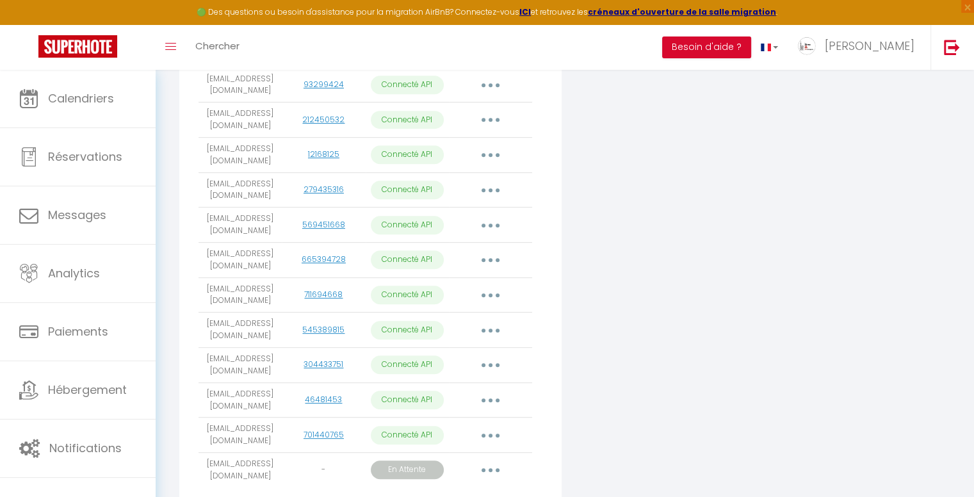
scroll to position [607, 0]
